Goal: Task Accomplishment & Management: Complete application form

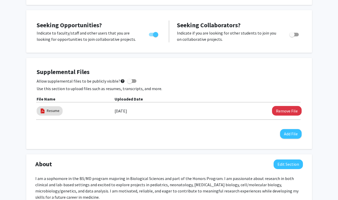
scroll to position [181, 0]
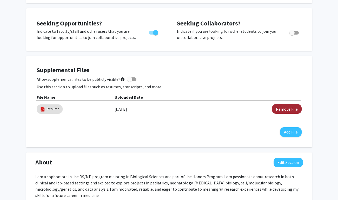
click at [280, 106] on button "Remove File" at bounding box center [287, 109] width 30 height 10
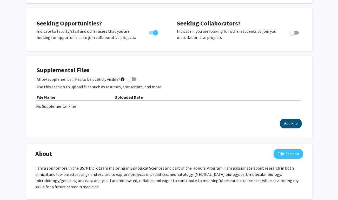
click at [285, 121] on button "Add File" at bounding box center [291, 124] width 22 height 10
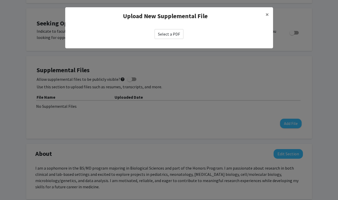
click at [168, 34] on label "Select a PDF" at bounding box center [169, 34] width 29 height 10
click at [0, 0] on input "Select a PDF" at bounding box center [0, 0] width 0 height 0
select select "custom"
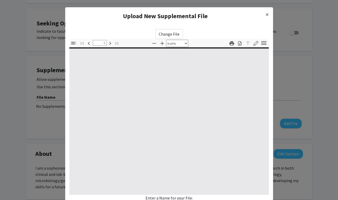
type input "0"
select select "custom"
type input "1"
select select "auto"
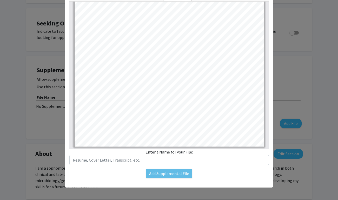
scroll to position [46, 0]
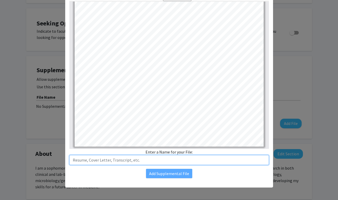
click at [177, 161] on input "text" at bounding box center [169, 160] width 200 height 10
type input "Resume"
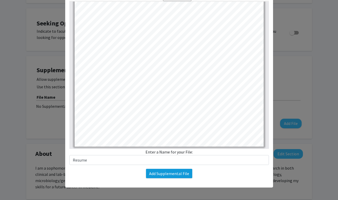
click at [170, 175] on button "Add Supplemental File" at bounding box center [169, 173] width 46 height 9
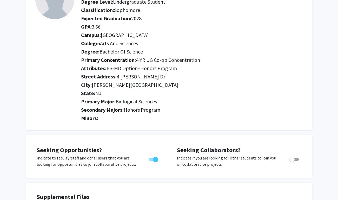
scroll to position [145, 0]
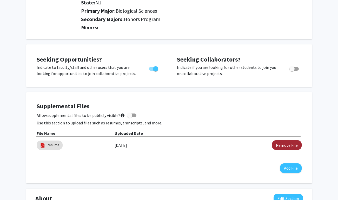
click at [286, 145] on button "Remove File" at bounding box center [287, 145] width 30 height 10
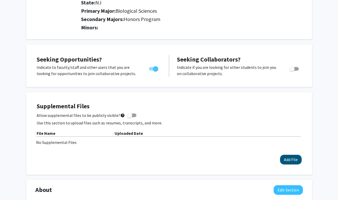
click at [286, 161] on button "Add File" at bounding box center [291, 160] width 22 height 10
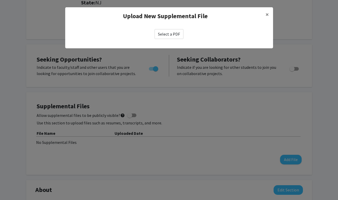
click at [172, 29] on label "Select a PDF" at bounding box center [169, 34] width 29 height 10
click at [0, 0] on input "Select a PDF" at bounding box center [0, 0] width 0 height 0
select select "custom"
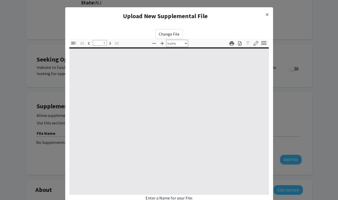
type input "0"
select select "custom"
type input "1"
select select "auto"
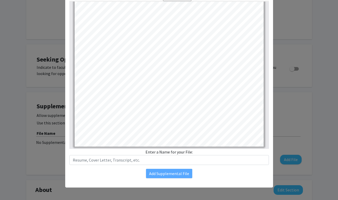
scroll to position [46, 0]
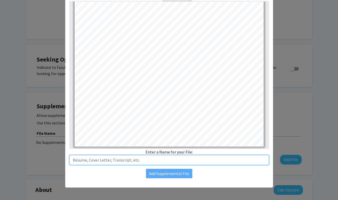
click at [181, 163] on input "text" at bounding box center [169, 160] width 200 height 10
type input "Resume"
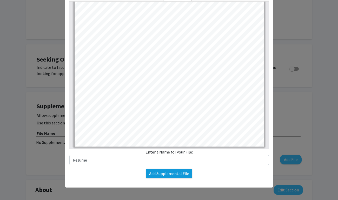
click at [176, 172] on button "Add Supplemental File" at bounding box center [169, 173] width 46 height 9
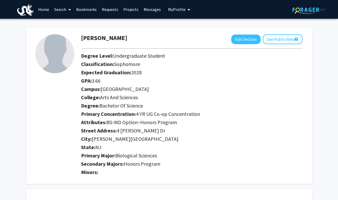
scroll to position [0, 0]
click at [285, 43] on button "See Public View help" at bounding box center [283, 39] width 40 height 10
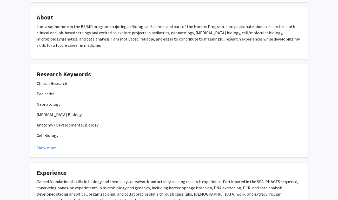
scroll to position [130, 0]
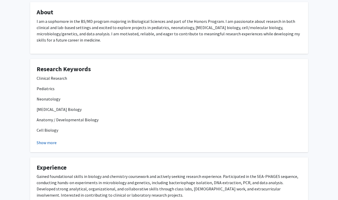
click at [52, 140] on button "Show more" at bounding box center [47, 143] width 20 height 6
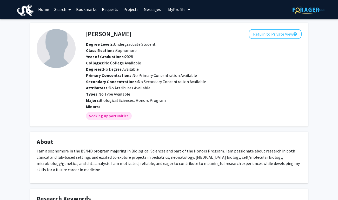
scroll to position [0, 0]
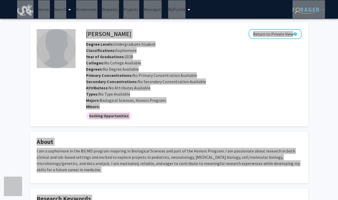
drag, startPoint x: 0, startPoint y: 102, endPoint x: 285, endPoint y: 88, distance: 285.2
click at [285, 88] on div "Attributess: No Attributes Available" at bounding box center [194, 88] width 224 height 6
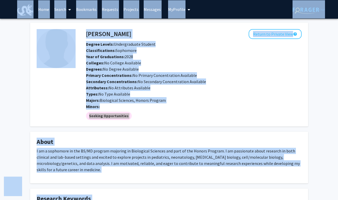
click at [280, 92] on div "Types: No Type Available" at bounding box center [194, 94] width 224 height 6
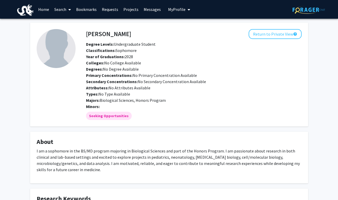
click at [106, 9] on link "Requests" at bounding box center [110, 9] width 22 height 18
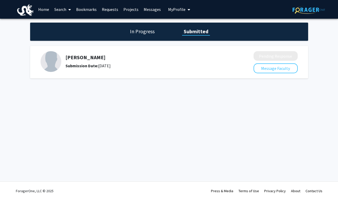
click at [152, 65] on div "Submission Date: July 29, 2025" at bounding box center [145, 66] width 161 height 6
click at [146, 10] on link "Messages" at bounding box center [152, 9] width 22 height 18
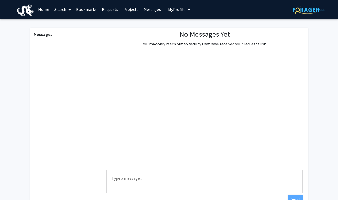
click at [45, 10] on link "Home" at bounding box center [44, 9] width 16 height 18
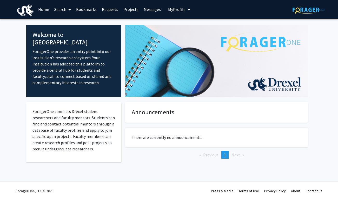
click at [67, 10] on span at bounding box center [68, 10] width 5 height 18
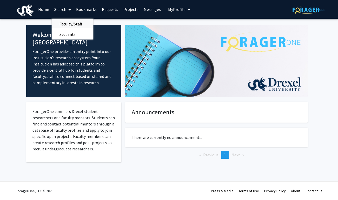
click at [69, 22] on span "Faculty/Staff" at bounding box center [71, 24] width 38 height 10
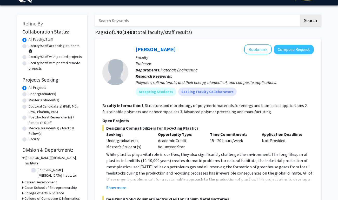
scroll to position [14, 0]
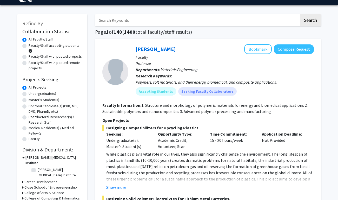
click at [34, 95] on label "Undergraduate(s)" at bounding box center [43, 93] width 28 height 5
click at [32, 94] on input "Undergraduate(s)" at bounding box center [30, 92] width 3 height 3
radio input "true"
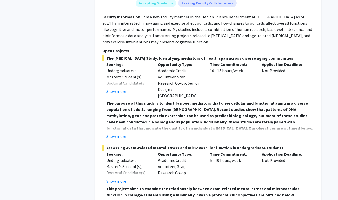
scroll to position [314, 0]
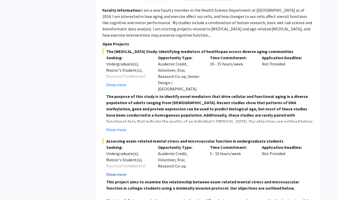
click at [111, 171] on button "Show more" at bounding box center [116, 174] width 20 height 6
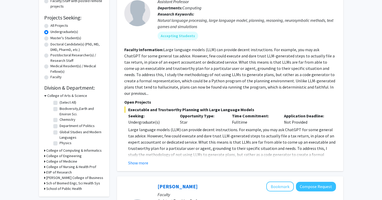
scroll to position [85, 0]
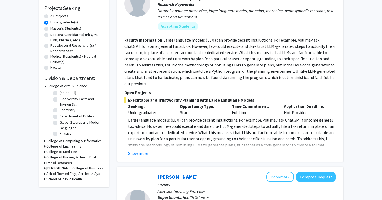
click at [44, 153] on icon at bounding box center [44, 151] width 1 height 5
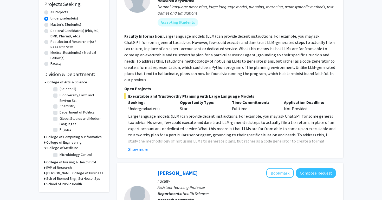
scroll to position [89, 0]
click at [45, 148] on icon at bounding box center [45, 147] width 2 height 5
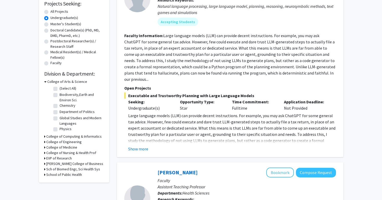
click at [45, 148] on icon at bounding box center [44, 147] width 1 height 5
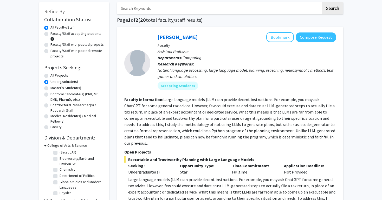
scroll to position [26, 0]
click at [50, 35] on label "Faculty/Staff accepting students" at bounding box center [75, 32] width 51 height 5
click at [50, 34] on input "Faculty/Staff accepting students" at bounding box center [51, 31] width 3 height 3
radio input "true"
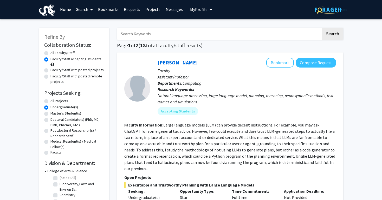
click at [62, 8] on link "Home" at bounding box center [65, 9] width 16 height 18
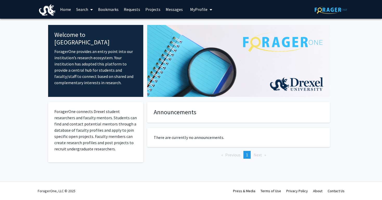
click at [75, 141] on p "ForagerOne connects Drexel student researchers and faculty mentors. Students ca…" at bounding box center [95, 130] width 83 height 44
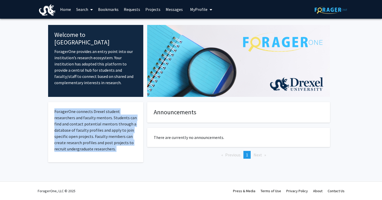
click at [75, 141] on p "ForagerOne connects Drexel student researchers and faculty mentors. Students ca…" at bounding box center [95, 130] width 83 height 44
copy p "ForagerOne connects Drexel student researchers and faculty mentors. Students ca…"
click at [81, 152] on p "ForagerOne connects Drexel student researchers and faculty mentors. Students ca…" at bounding box center [95, 130] width 83 height 44
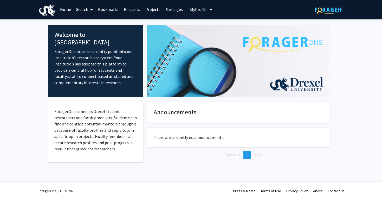
click at [81, 11] on link "Search" at bounding box center [85, 9] width 22 height 18
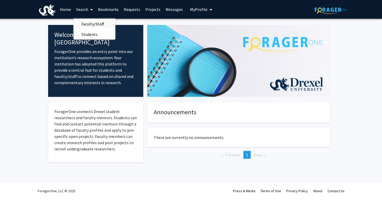
click at [91, 25] on span "Faculty/Staff" at bounding box center [93, 24] width 38 height 10
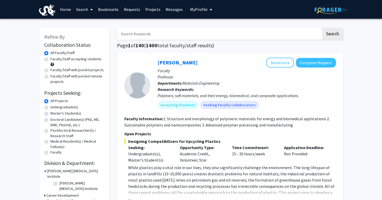
click at [112, 11] on link "Bookmarks" at bounding box center [108, 9] width 26 height 18
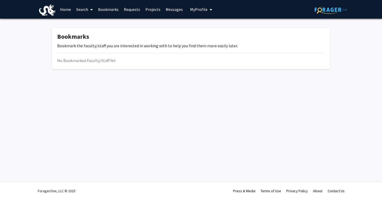
click at [127, 8] on link "Requests" at bounding box center [132, 9] width 22 height 18
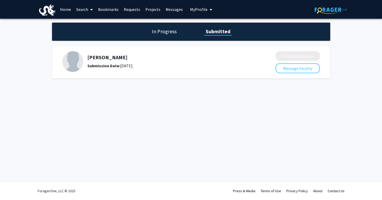
click at [152, 12] on link "Projects" at bounding box center [153, 9] width 20 height 18
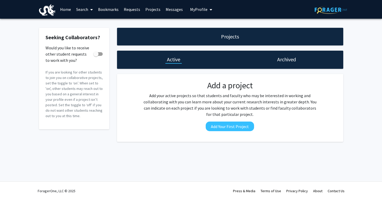
click at [170, 11] on link "Messages" at bounding box center [174, 9] width 22 height 18
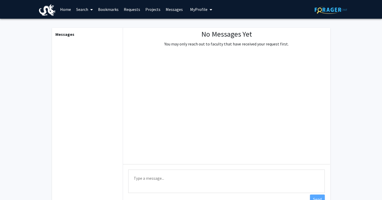
click at [150, 10] on link "Projects" at bounding box center [153, 9] width 20 height 18
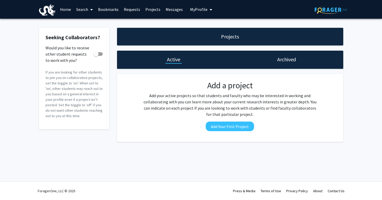
click at [101, 9] on link "Bookmarks" at bounding box center [108, 9] width 26 height 18
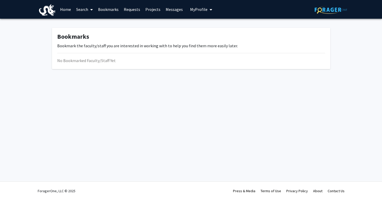
click at [87, 8] on link "Search" at bounding box center [85, 9] width 22 height 18
click at [97, 20] on span "Faculty/Staff" at bounding box center [93, 24] width 38 height 10
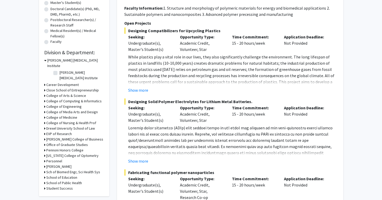
scroll to position [115, 0]
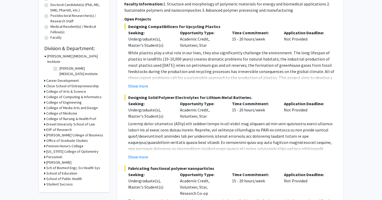
click at [45, 89] on div "College of Arts & Science" at bounding box center [74, 91] width 60 height 5
click at [44, 89] on icon at bounding box center [44, 91] width 1 height 5
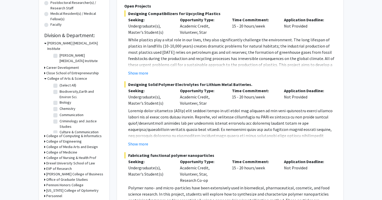
scroll to position [136, 0]
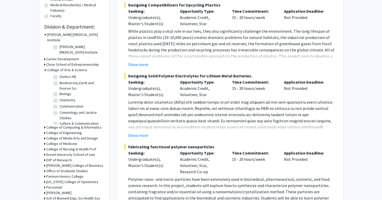
click at [44, 141] on icon at bounding box center [44, 143] width 1 height 5
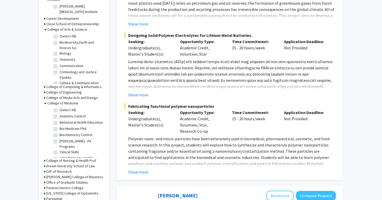
scroll to position [0, 0]
click at [60, 107] on label "(Select All)" at bounding box center [68, 109] width 17 height 5
click at [60, 107] on input "(Select All)" at bounding box center [61, 108] width 3 height 3
checkbox input "true"
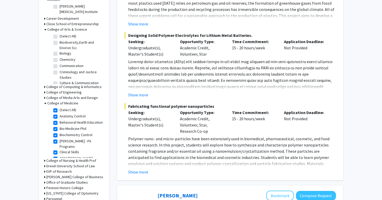
checkbox input "true"
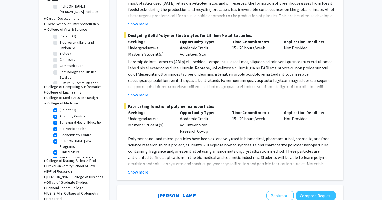
checkbox input "true"
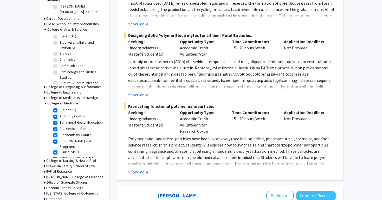
checkbox input "true"
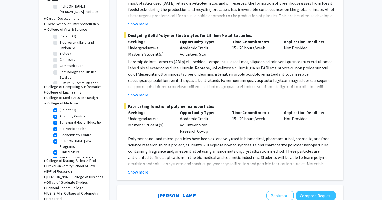
checkbox input "true"
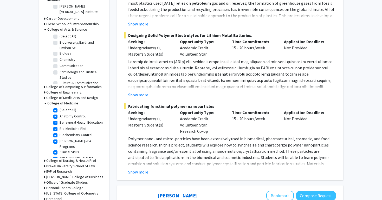
checkbox input "true"
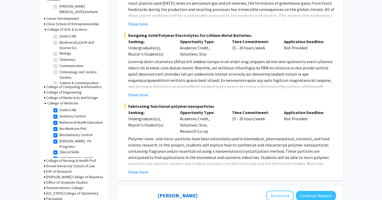
checkbox input "true"
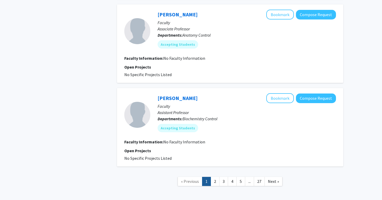
scroll to position [1494, 0]
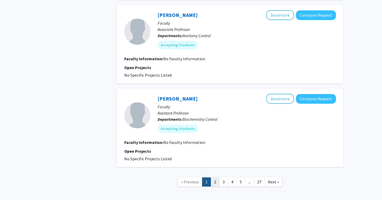
click at [215, 178] on link "2" at bounding box center [215, 182] width 9 height 9
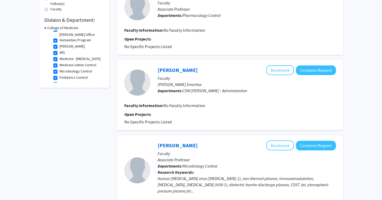
scroll to position [56, 0]
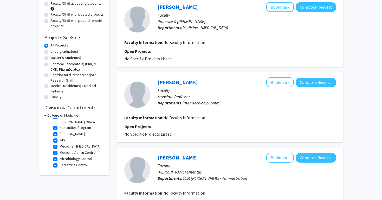
click at [46, 115] on icon at bounding box center [45, 115] width 2 height 5
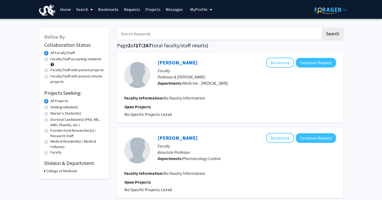
scroll to position [0, 0]
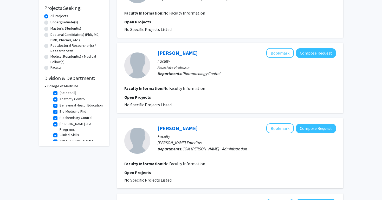
scroll to position [0, 0]
click at [60, 96] on label "(Select All)" at bounding box center [68, 92] width 17 height 5
click at [60, 94] on input "(Select All)" at bounding box center [61, 91] width 3 height 3
checkbox input "false"
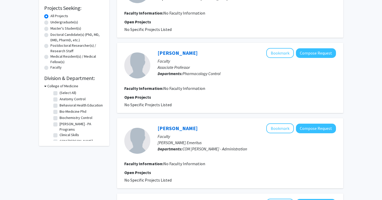
checkbox input "false"
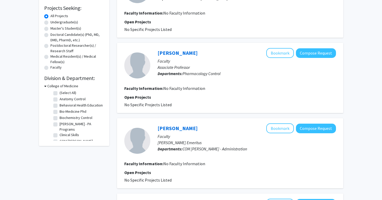
checkbox input "false"
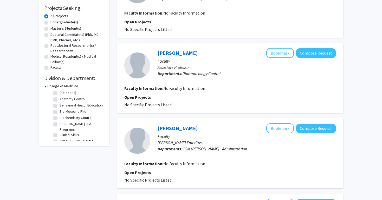
checkbox input "false"
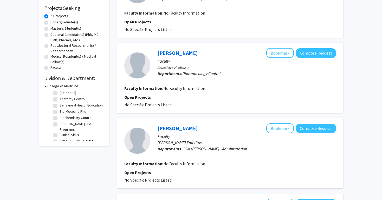
checkbox input "false"
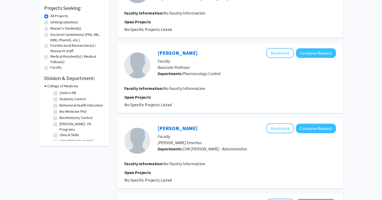
checkbox input "false"
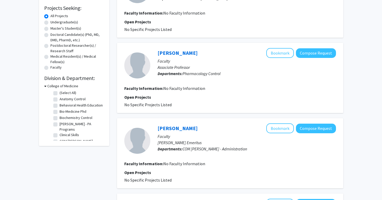
checkbox input "false"
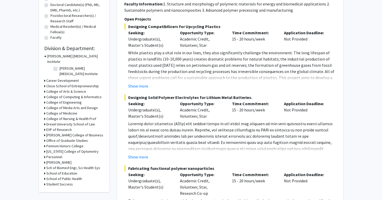
scroll to position [116, 0]
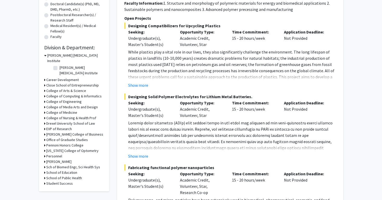
click at [45, 88] on icon at bounding box center [44, 90] width 1 height 5
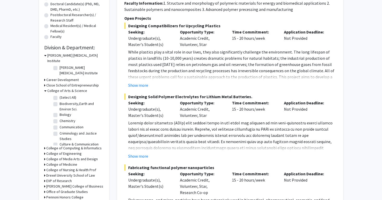
click at [60, 95] on label "(Select All)" at bounding box center [68, 97] width 17 height 5
click at [60, 95] on input "(Select All)" at bounding box center [61, 96] width 3 height 3
checkbox input "true"
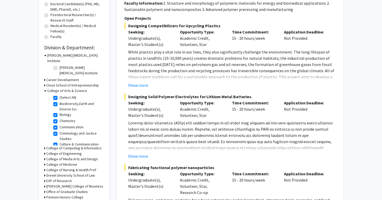
checkbox input "true"
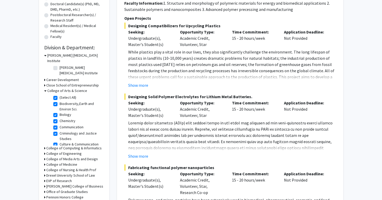
checkbox input "true"
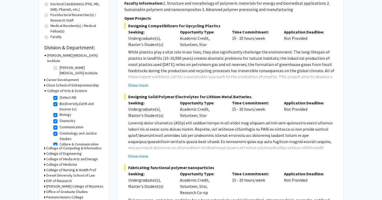
checkbox input "true"
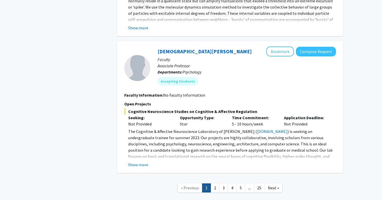
scroll to position [1831, 0]
click at [216, 184] on link "2" at bounding box center [215, 188] width 9 height 9
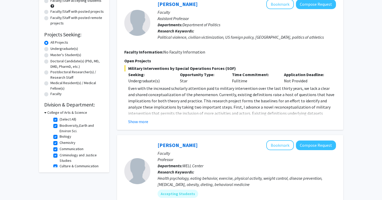
scroll to position [62, 0]
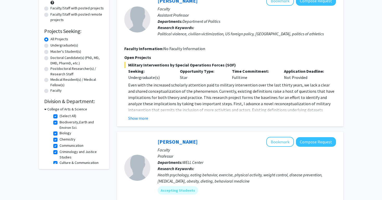
click at [49, 109] on h3 "College of Arts & Science" at bounding box center [67, 109] width 40 height 5
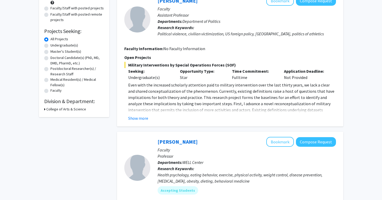
click at [49, 109] on h3 "College of Arts & Science" at bounding box center [66, 109] width 40 height 5
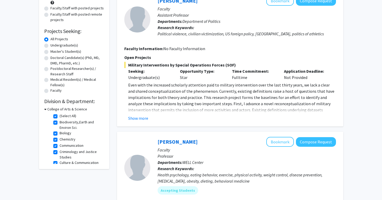
click at [60, 117] on label "(Select All)" at bounding box center [68, 115] width 17 height 5
click at [60, 117] on input "(Select All)" at bounding box center [61, 114] width 3 height 3
checkbox input "false"
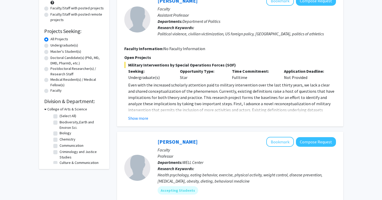
checkbox input "false"
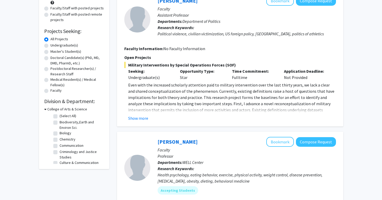
checkbox input "false"
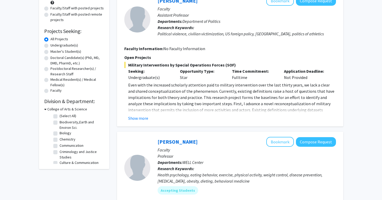
checkbox input "false"
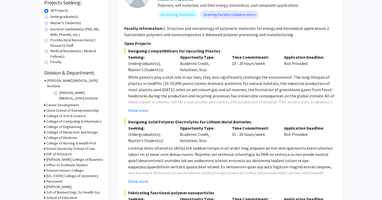
scroll to position [108, 0]
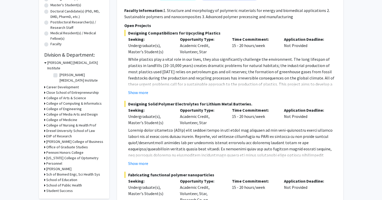
click at [45, 172] on icon at bounding box center [44, 174] width 1 height 5
click at [44, 117] on icon at bounding box center [44, 119] width 1 height 5
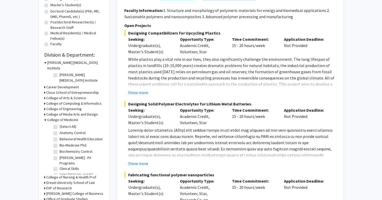
scroll to position [0, 0]
click at [60, 124] on label "(Select All)" at bounding box center [68, 126] width 17 height 5
click at [60, 124] on input "(Select All)" at bounding box center [61, 125] width 3 height 3
checkbox input "true"
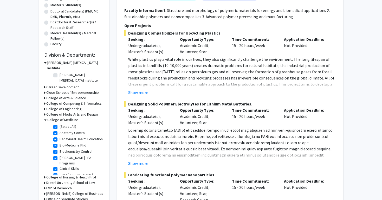
checkbox input "true"
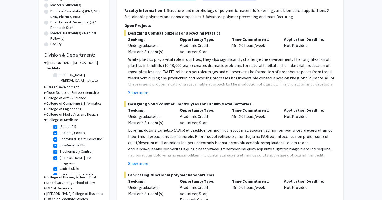
checkbox input "true"
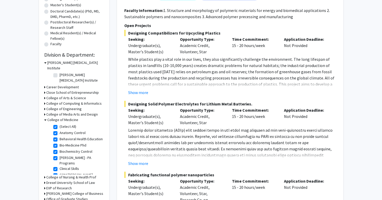
checkbox input "true"
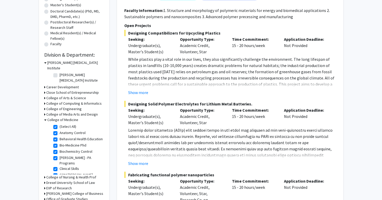
checkbox input "true"
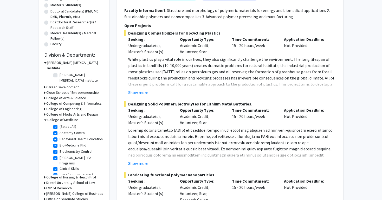
checkbox input "true"
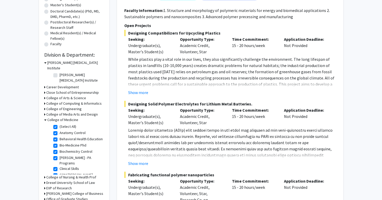
checkbox input "true"
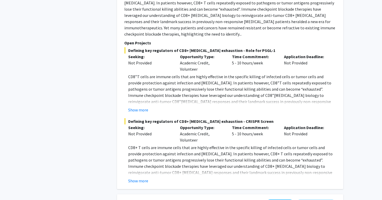
scroll to position [461, 0]
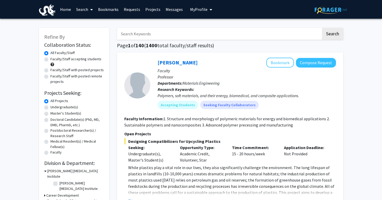
click at [157, 32] on input "Search Keywords" at bounding box center [219, 34] width 204 height 12
type input "pediatrics"
click at [332, 35] on button "Search" at bounding box center [332, 34] width 21 height 12
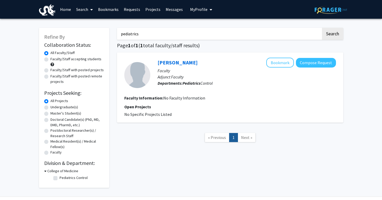
click at [172, 36] on input "pediatrics" at bounding box center [219, 34] width 204 height 12
type input "oncology"
click at [332, 35] on button "Search" at bounding box center [332, 34] width 21 height 12
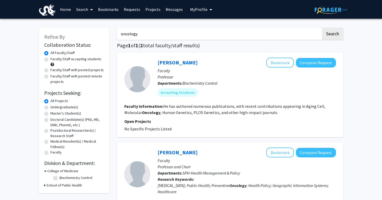
click at [89, 60] on label "Faculty/Staff accepting students" at bounding box center [75, 58] width 51 height 5
click at [54, 60] on input "Faculty/Staff accepting students" at bounding box center [51, 57] width 3 height 3
radio input "true"
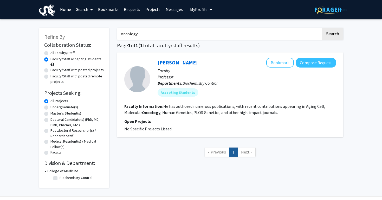
click at [142, 37] on input "oncology" at bounding box center [219, 34] width 204 height 12
click at [62, 54] on label "All Faculty/Staff" at bounding box center [62, 52] width 24 height 5
click at [54, 54] on input "All Faculty/Staff" at bounding box center [51, 51] width 3 height 3
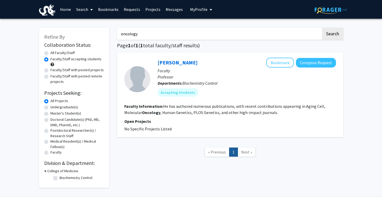
radio input "true"
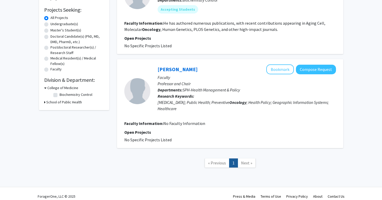
scroll to position [83, 0]
click at [55, 90] on h3 "College of Medicine" at bounding box center [62, 88] width 31 height 5
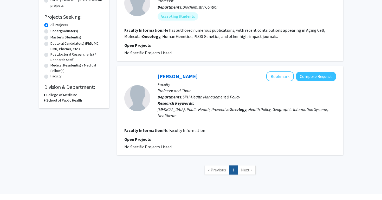
scroll to position [75, 0]
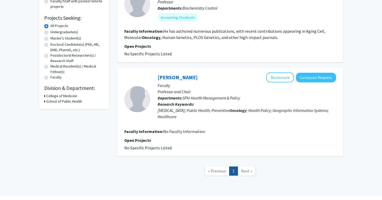
click at [46, 102] on h3 "School of Public Health" at bounding box center [64, 101] width 36 height 5
click at [48, 96] on h3 "College of Medicine" at bounding box center [61, 95] width 31 height 5
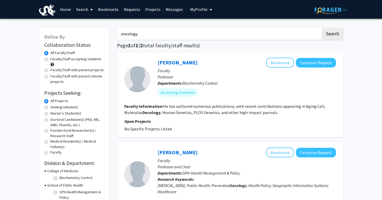
scroll to position [0, 0]
click at [246, 37] on input "oncology" at bounding box center [219, 34] width 204 height 12
click at [252, 33] on input "Search Keywords" at bounding box center [219, 34] width 204 height 12
click at [258, 19] on div "Refine By Collaboration Status: Collaboration Status All Faculty/Staff Collabor…" at bounding box center [191, 146] width 382 height 254
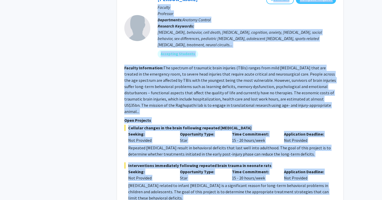
scroll to position [2964, 0]
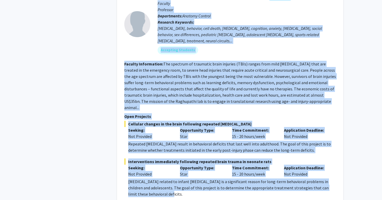
drag, startPoint x: 157, startPoint y: 14, endPoint x: 178, endPoint y: 140, distance: 127.6
click at [178, 140] on div "[PERSON_NAME] Bookmark Compose Request Faculty Professor Departments: Anatomy C…" at bounding box center [230, 93] width 226 height 217
copy fg-search-faculty "Loremips Dolorsi Ametcon Adipisc Elitseddo Eiusmodtemp: Incidid Utlabor Etdolor…"
click at [184, 139] on div "[PERSON_NAME] Bookmark Compose Request Faculty Professor Departments: Anatomy C…" at bounding box center [230, 93] width 226 height 217
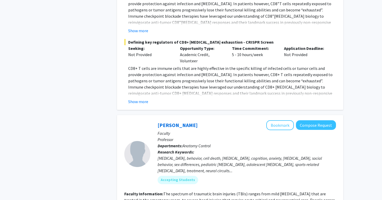
scroll to position [2834, 0]
click at [315, 121] on button "Compose Request" at bounding box center [316, 126] width 40 height 10
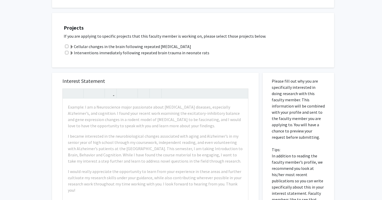
scroll to position [439, 0]
click at [144, 43] on label "Cellular changes in the brain following repeated [MEDICAL_DATA]" at bounding box center [130, 46] width 121 height 6
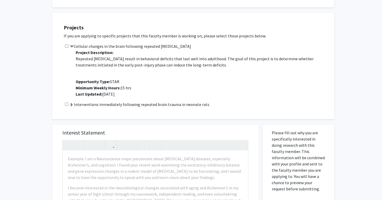
click at [71, 103] on span at bounding box center [72, 105] width 4 height 4
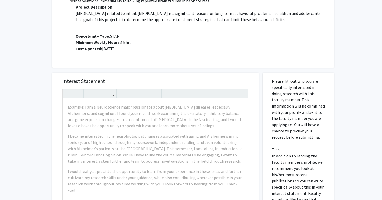
scroll to position [550, 0]
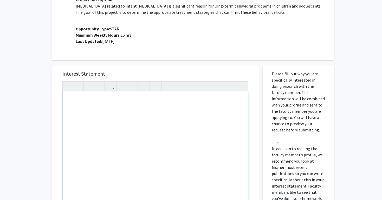
click at [67, 91] on div "Note to users with screen readers: Please press Alt+0 or Option+0 to deactivate…" at bounding box center [155, 150] width 185 height 119
click at [50, 100] on div "Interest Statement Insert link Remove link Supplemental Files File Name Uploade…" at bounding box center [155, 182] width 214 height 244
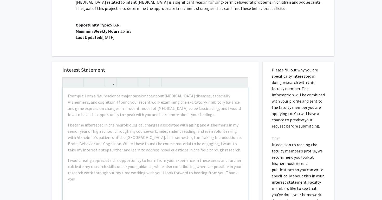
scroll to position [580, 0]
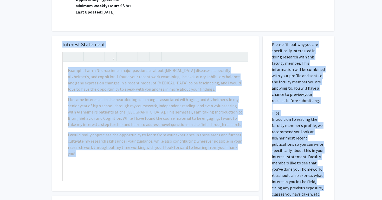
drag, startPoint x: 62, startPoint y: 31, endPoint x: 308, endPoint y: 180, distance: 288.2
click at [308, 181] on div "Interest Statement Example: I am a Neuroscience major passionate about [MEDICAL…" at bounding box center [191, 153] width 286 height 244
copy div "Loremips Dolorsita Consect: A el s Doeiusmodtem incid utlaboreet dolor magnaali…"
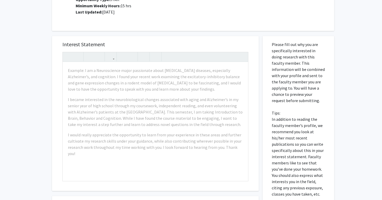
click at [324, 154] on p "Please fill out why you are specifically interested in doing research with this…" at bounding box center [298, 119] width 53 height 156
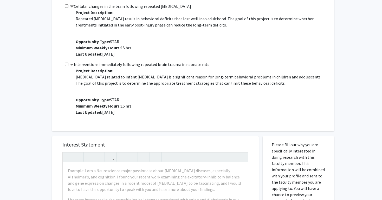
scroll to position [533, 0]
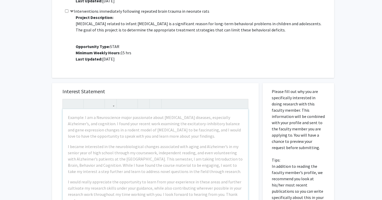
click at [192, 54] on div "Project Description: [MEDICAL_DATA] related to infant [MEDICAL_DATA] is a signi…" at bounding box center [199, 40] width 257 height 52
click at [167, 131] on div "Example: I am a Neuroscience major passionate about [MEDICAL_DATA] diseases, es…" at bounding box center [155, 168] width 185 height 119
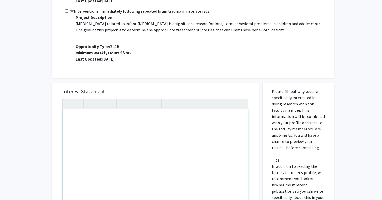
paste div "Note to users with screen readers: Please press Alt+0 or Option+0 to deactivate…"
type textarea "<l>I do s ametconse ad eli SE/DO eiusmod te Incidi Utlaboreet dolorema al Enima…"
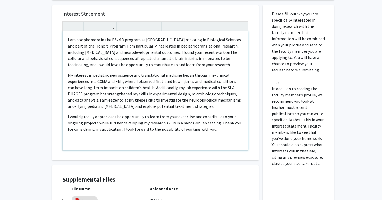
scroll to position [655, 0]
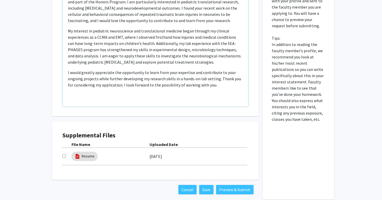
click at [180, 93] on div "I am a sophomore in the BS/MD program at [GEOGRAPHIC_DATA] majoring in Biologic…" at bounding box center [155, 46] width 185 height 119
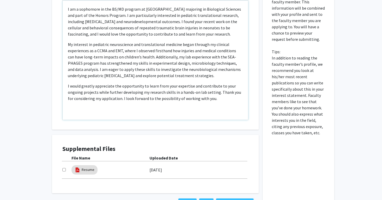
scroll to position [665, 0]
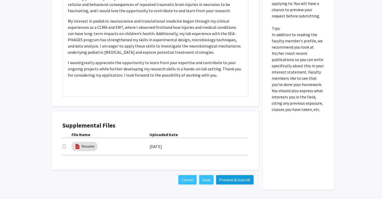
click at [231, 175] on button "Preview & Submit" at bounding box center [234, 179] width 37 height 9
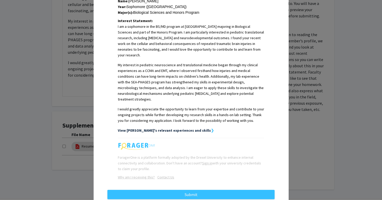
scroll to position [124, 0]
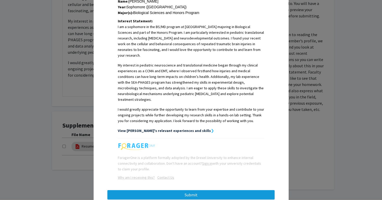
click at [222, 190] on button "Submit" at bounding box center [190, 194] width 167 height 9
